Goal: Transaction & Acquisition: Obtain resource

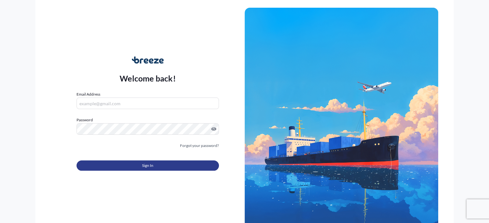
type input "[PERSON_NAME][EMAIL_ADDRESS][DOMAIN_NAME]"
click at [147, 171] on button "Sign In" at bounding box center [148, 166] width 142 height 10
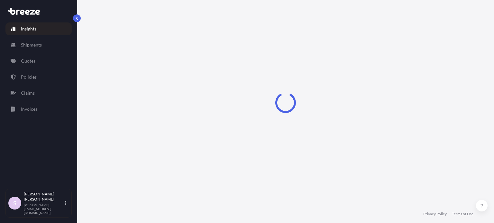
select select "2025"
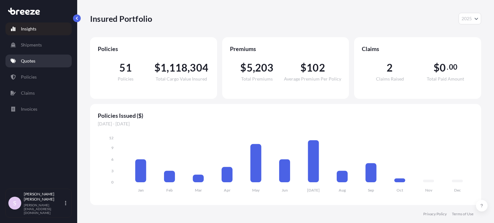
click at [30, 59] on p "Quotes" at bounding box center [28, 61] width 14 height 6
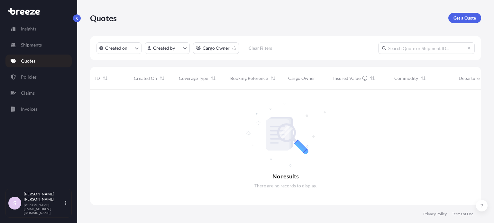
scroll to position [134, 386]
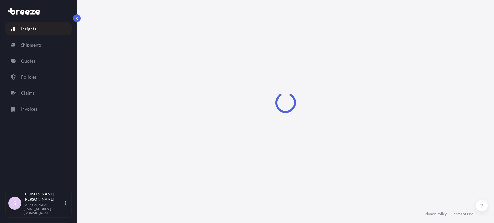
select select "2025"
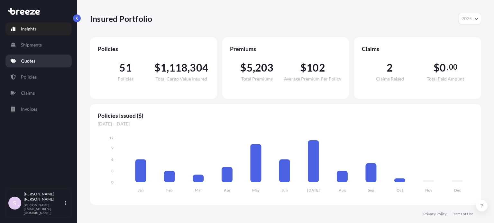
click at [11, 64] on link "Quotes" at bounding box center [38, 61] width 66 height 13
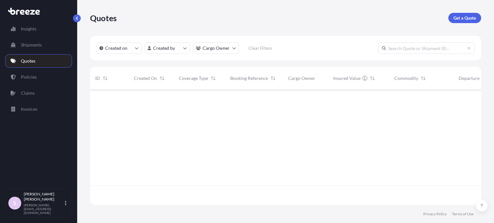
scroll to position [134, 386]
click at [428, 47] on input "text" at bounding box center [426, 48] width 96 height 12
paste input "ASST255584"
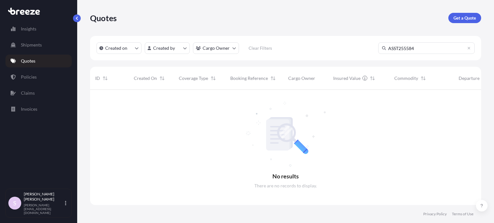
type input "ASST255584"
click at [460, 21] on p "Get a Quote" at bounding box center [464, 18] width 23 height 6
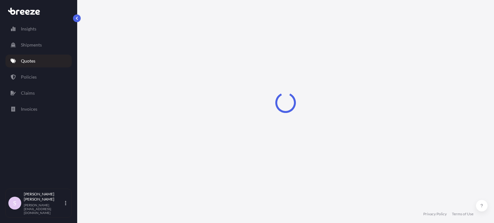
scroll to position [10, 0]
select select "Sea"
select select "1"
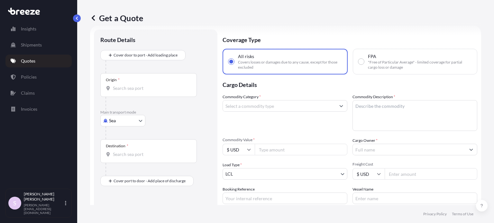
click at [396, 62] on span ""Free of Particular Average" - limited coverage for partial cargo loss or damage" at bounding box center [420, 65] width 104 height 10
click at [364, 62] on input "FPA "Free of Particular Average" - limited coverage for partial cargo loss or d…" at bounding box center [361, 62] width 6 height 6
radio input "true"
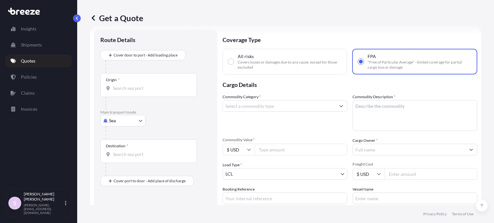
click at [186, 86] on input "Origin *" at bounding box center [151, 88] width 76 height 6
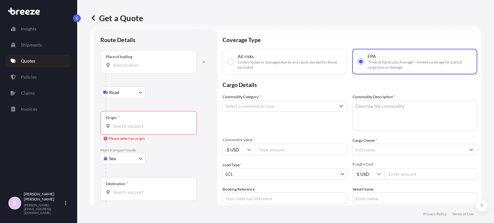
click at [129, 69] on div "Place of loading" at bounding box center [148, 62] width 96 height 24
click at [129, 68] on input "Place of loading" at bounding box center [151, 65] width 76 height 6
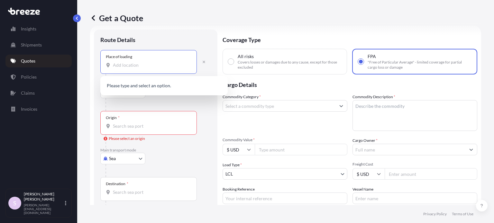
paste input "[GEOGRAPHIC_DATA]"
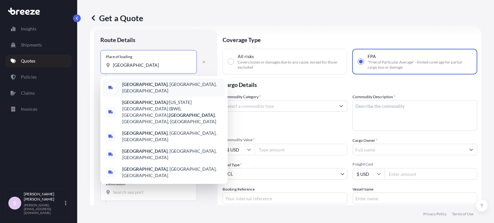
click at [135, 83] on span "[GEOGRAPHIC_DATA] , [GEOGRAPHIC_DATA], [GEOGRAPHIC_DATA]" at bounding box center [172, 87] width 100 height 13
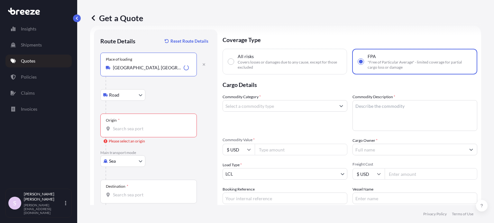
type input "[GEOGRAPHIC_DATA], [GEOGRAPHIC_DATA], [GEOGRAPHIC_DATA]"
click at [90, 80] on form "Route Details Reset Route Details Place of loading [GEOGRAPHIC_DATA], [GEOGRAPH…" at bounding box center [285, 145] width 391 height 238
click at [130, 124] on div "Origin *" at bounding box center [148, 126] width 96 height 24
click at [130, 126] on input "Origin * Please select an origin" at bounding box center [151, 129] width 76 height 6
paste input "[US_STATE]"
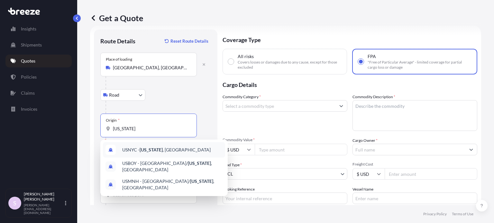
click at [141, 146] on div "USNYC - [US_STATE] , [GEOGRAPHIC_DATA]" at bounding box center [164, 149] width 122 height 15
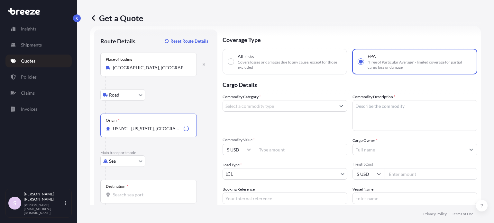
type input "USNYC - [US_STATE], [GEOGRAPHIC_DATA]"
click at [196, 94] on div "Road Road Rail" at bounding box center [155, 95] width 111 height 12
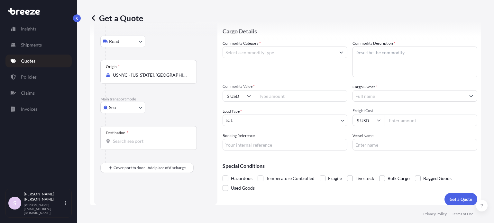
scroll to position [68, 0]
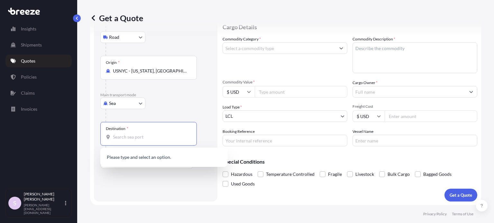
click at [133, 134] on input "Destination *" at bounding box center [151, 137] width 76 height 6
paste input "[PERSON_NAME]"
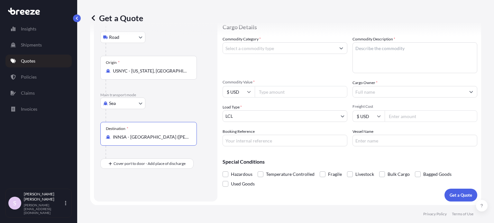
type input "INNSA - [GEOGRAPHIC_DATA] ([PERSON_NAME]), [GEOGRAPHIC_DATA]"
click at [204, 103] on div "Sea Sea Air Road Rail" at bounding box center [155, 104] width 111 height 12
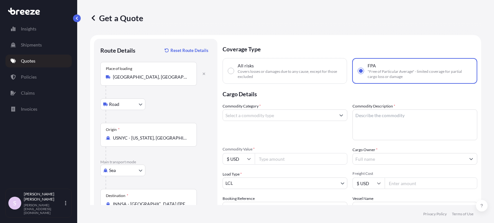
scroll to position [0, 0]
click at [255, 116] on input "Commodity Category *" at bounding box center [279, 117] width 113 height 12
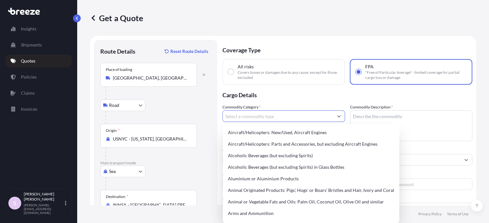
type input "g"
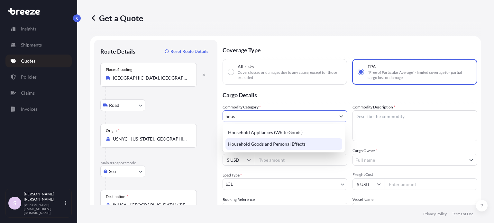
click at [288, 148] on div "Household Goods and Personal Effects" at bounding box center [283, 145] width 117 height 12
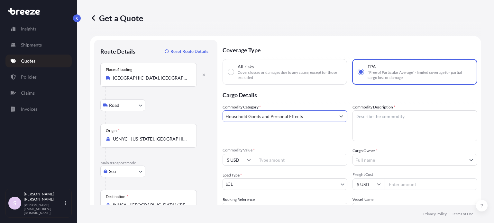
type input "Household Goods and Personal Effects"
click at [309, 97] on p "Cargo Details" at bounding box center [349, 94] width 255 height 19
click at [382, 130] on textarea "Commodity Description *" at bounding box center [414, 126] width 125 height 31
paste textarea "1 pallet (14 Boxes) of Used household goods and personal effects"
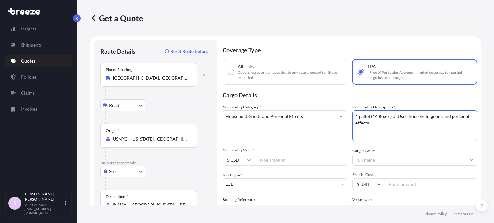
type textarea "1 pallet (14 Boxes) of Used household goods and personal effects"
click at [312, 139] on div "Commodity Category * Household Goods and Personal Effects" at bounding box center [284, 122] width 125 height 37
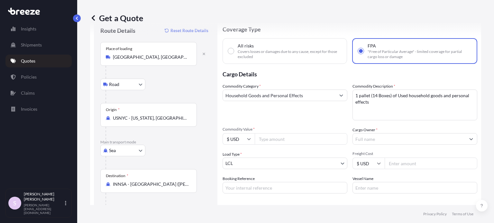
scroll to position [32, 0]
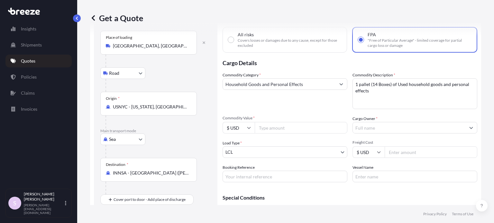
click at [269, 128] on input "Commodity Value *" at bounding box center [301, 128] width 93 height 12
paste input "2035.00"
type input "2035"
click at [276, 105] on div "Commodity Category * Household Goods and Personal Effects" at bounding box center [284, 90] width 125 height 37
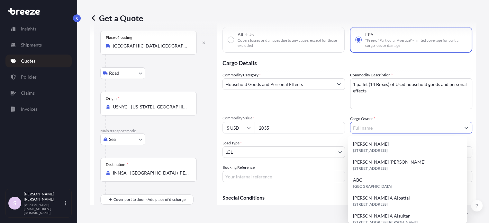
click at [387, 127] on input "Cargo Owner *" at bounding box center [405, 128] width 110 height 12
paste input "[PERSON_NAME] [PERSON_NAME]"
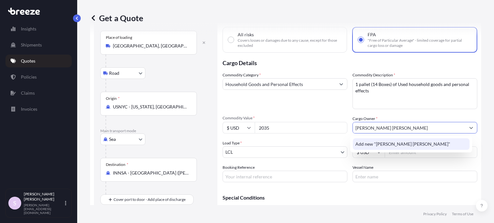
click at [391, 144] on span "Add new "[PERSON_NAME] [PERSON_NAME]"" at bounding box center [402, 144] width 95 height 6
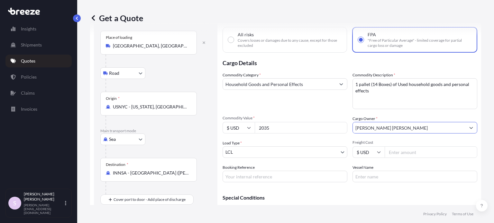
type input "[PERSON_NAME] [PERSON_NAME]"
click at [296, 105] on div "Commodity Category * Household Goods and Personal Effects" at bounding box center [284, 90] width 125 height 37
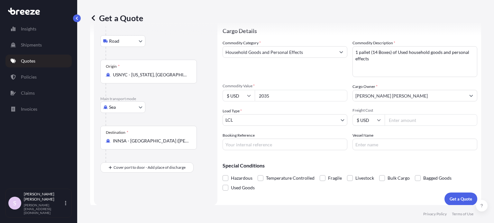
click at [258, 145] on input "Booking Reference" at bounding box center [284, 145] width 125 height 12
paste input "ASST255584"
click at [281, 149] on input "ASST255584 //" at bounding box center [284, 145] width 125 height 12
paste input "534725BLNAV"
type input "ASST255584 // 534725BLNAV"
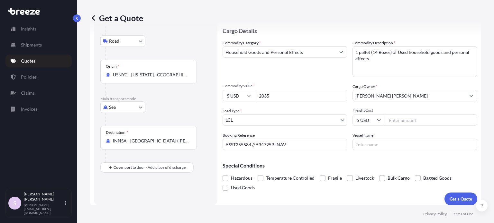
click at [301, 134] on div "Booking Reference ASST255584 // 534725BLNAV" at bounding box center [284, 141] width 125 height 18
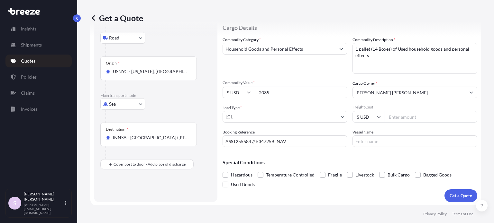
scroll to position [68, 0]
click at [455, 196] on p "Get a Quote" at bounding box center [460, 195] width 23 height 6
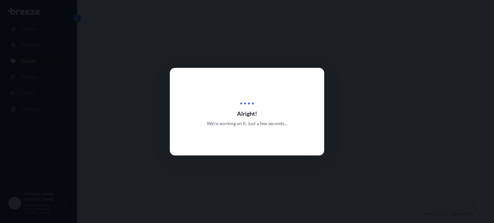
select select "Road"
select select "Sea"
select select "1"
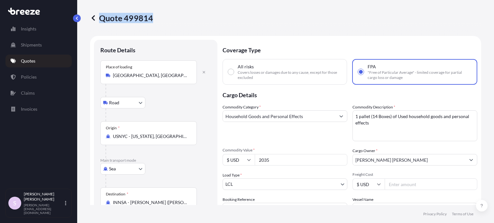
drag, startPoint x: 100, startPoint y: 18, endPoint x: 152, endPoint y: 17, distance: 51.4
click at [152, 17] on p "Quote 499814" at bounding box center [121, 18] width 63 height 10
copy p "Quote 499814"
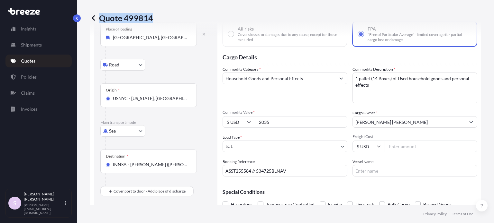
scroll to position [64, 0]
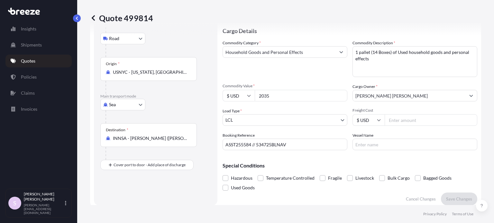
drag, startPoint x: 272, startPoint y: 99, endPoint x: 249, endPoint y: 98, distance: 22.2
click at [250, 98] on div "$ USD 2035" at bounding box center [284, 96] width 125 height 12
type input "2465"
click at [300, 101] on div "Commodity Category * Household Goods and Personal Effects Commodity Description…" at bounding box center [349, 95] width 255 height 111
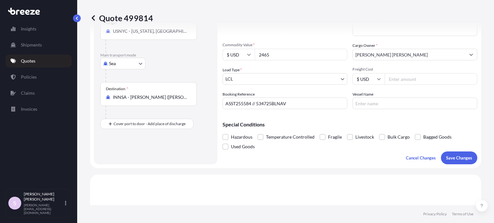
scroll to position [129, 0]
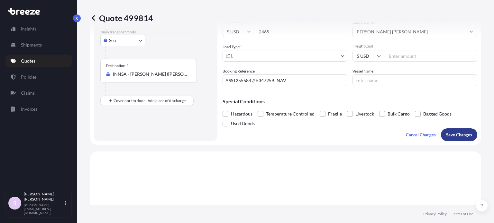
click at [450, 136] on p "Save Changes" at bounding box center [459, 135] width 26 height 6
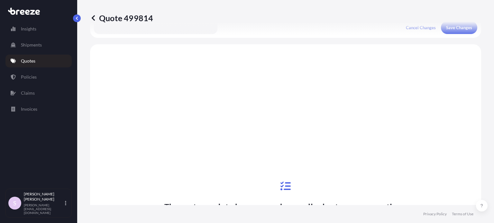
scroll to position [248, 0]
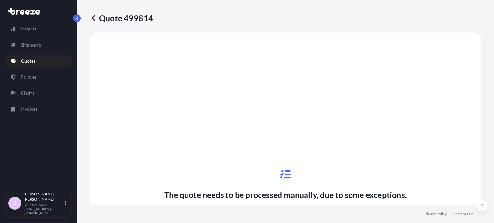
select select "Road"
select select "Sea"
select select "1"
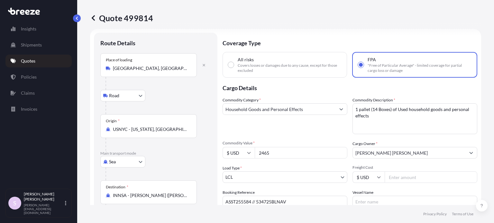
scroll to position [0, 0]
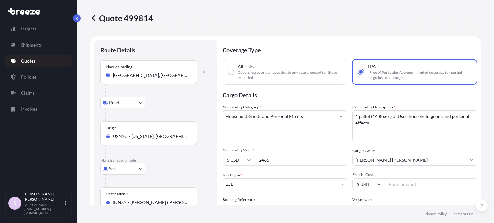
click at [34, 64] on link "Quotes" at bounding box center [38, 61] width 66 height 13
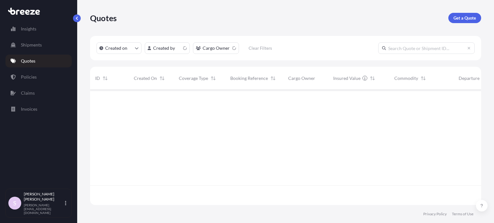
scroll to position [114, 386]
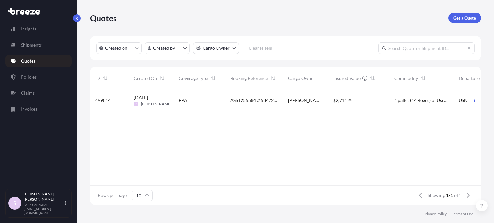
click at [260, 107] on div "ASST255584 // 534725BLNAV" at bounding box center [254, 101] width 58 height 22
select select "Road"
select select "Sea"
select select "1"
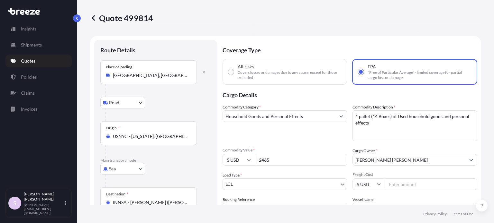
click at [30, 56] on link "Quotes" at bounding box center [38, 61] width 66 height 13
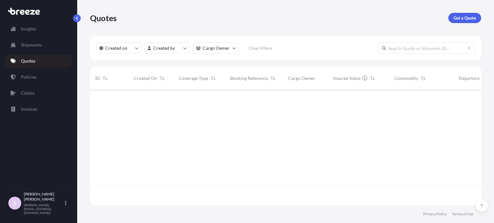
scroll to position [114, 386]
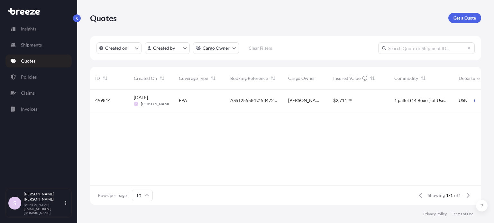
click at [437, 49] on input "text" at bounding box center [426, 48] width 96 height 12
paste input "ASST255584"
type input "ASST255584"
click at [226, 101] on div "ASST255584 // 534725BLNAV" at bounding box center [254, 101] width 58 height 22
select select "Road"
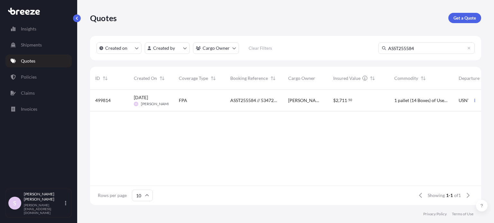
select select "Sea"
select select "1"
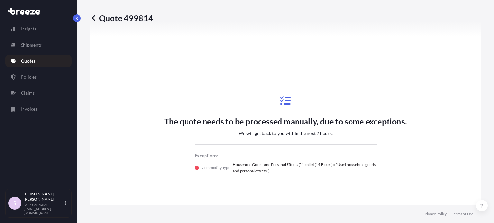
scroll to position [450, 0]
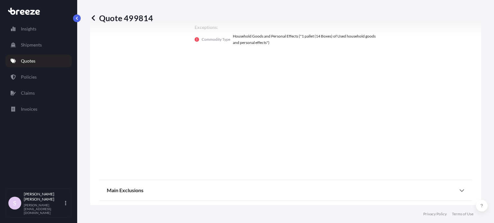
click at [91, 20] on icon at bounding box center [93, 18] width 6 height 6
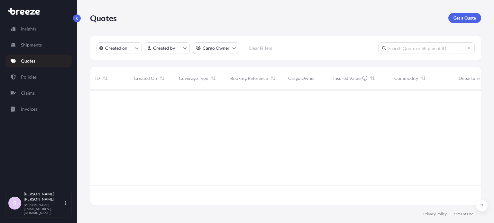
scroll to position [114, 386]
